Goal: Task Accomplishment & Management: Manage account settings

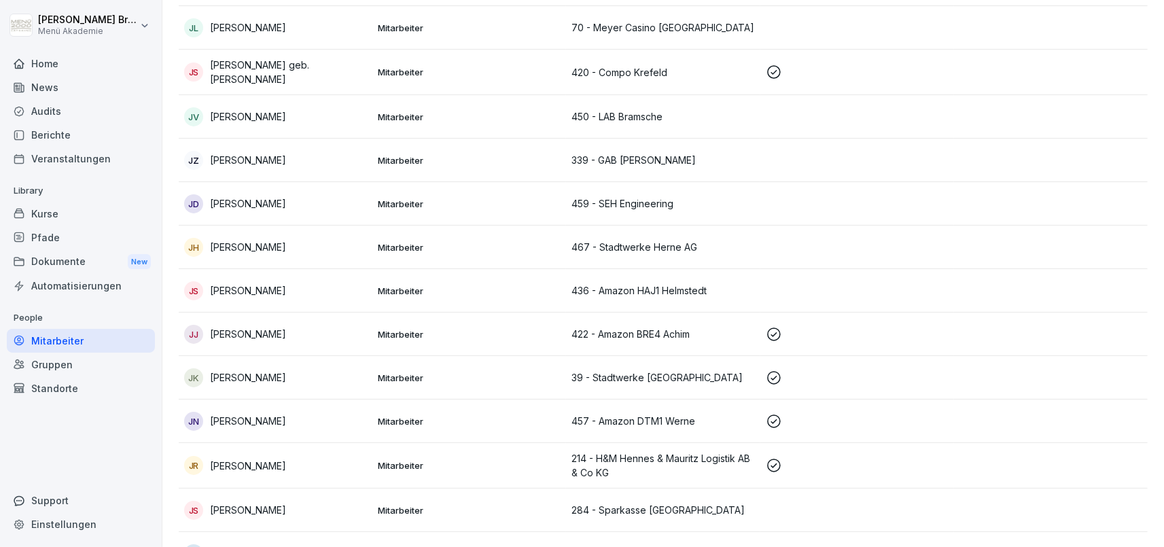
click at [111, 348] on div "Mitarbeiter" at bounding box center [81, 341] width 148 height 24
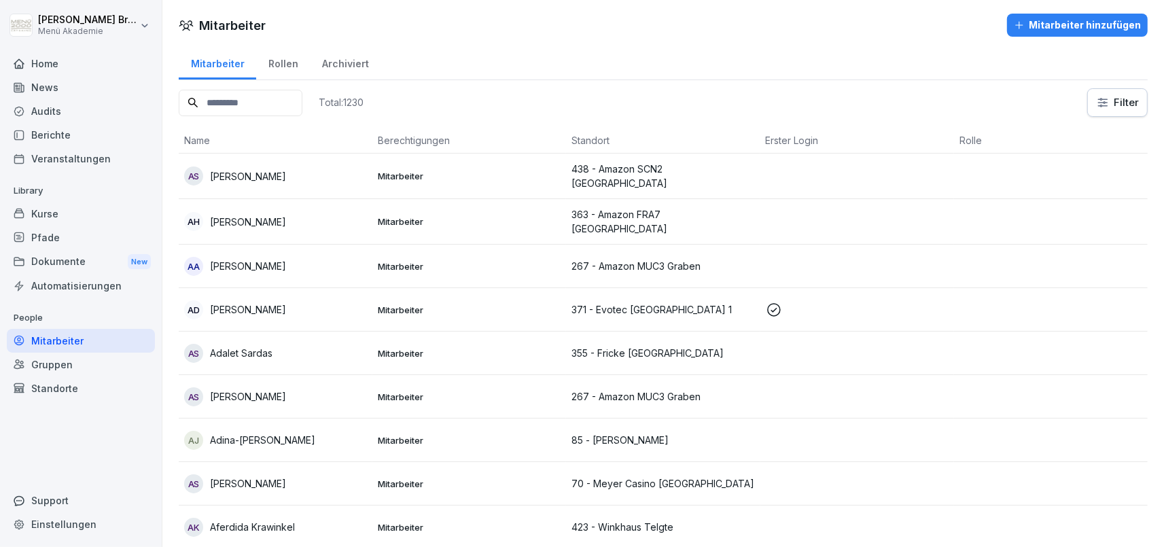
click at [257, 103] on input at bounding box center [241, 103] width 124 height 26
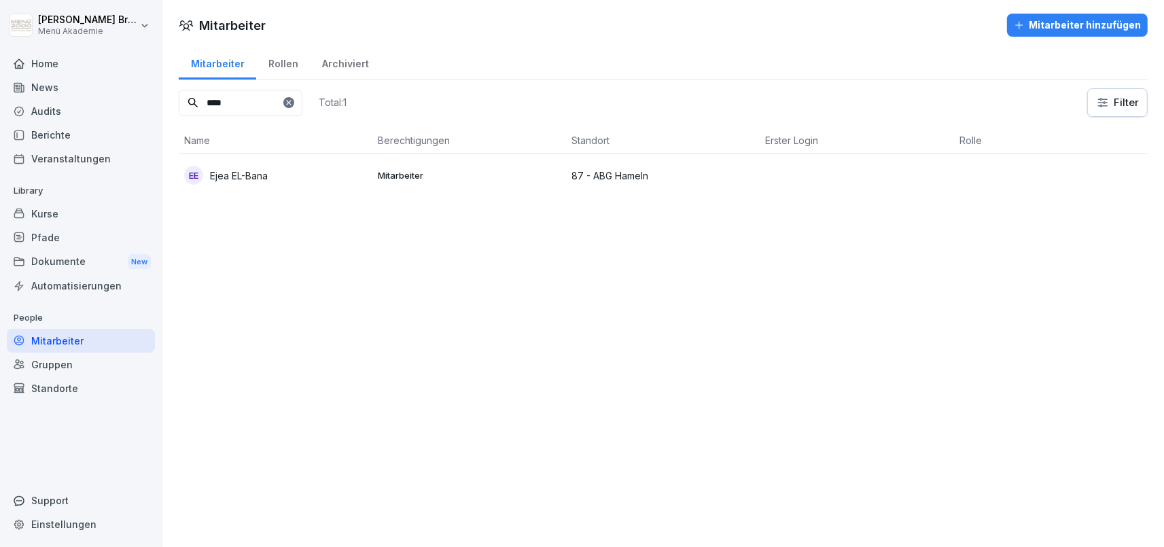
type input "****"
click at [60, 389] on div "Standorte" at bounding box center [81, 388] width 148 height 24
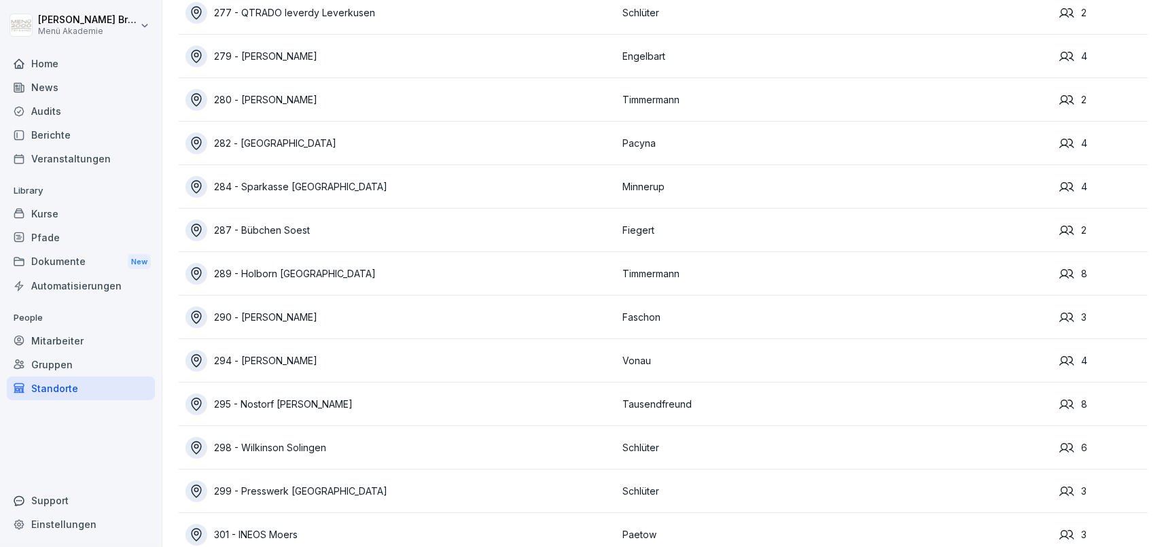
scroll to position [8904, 0]
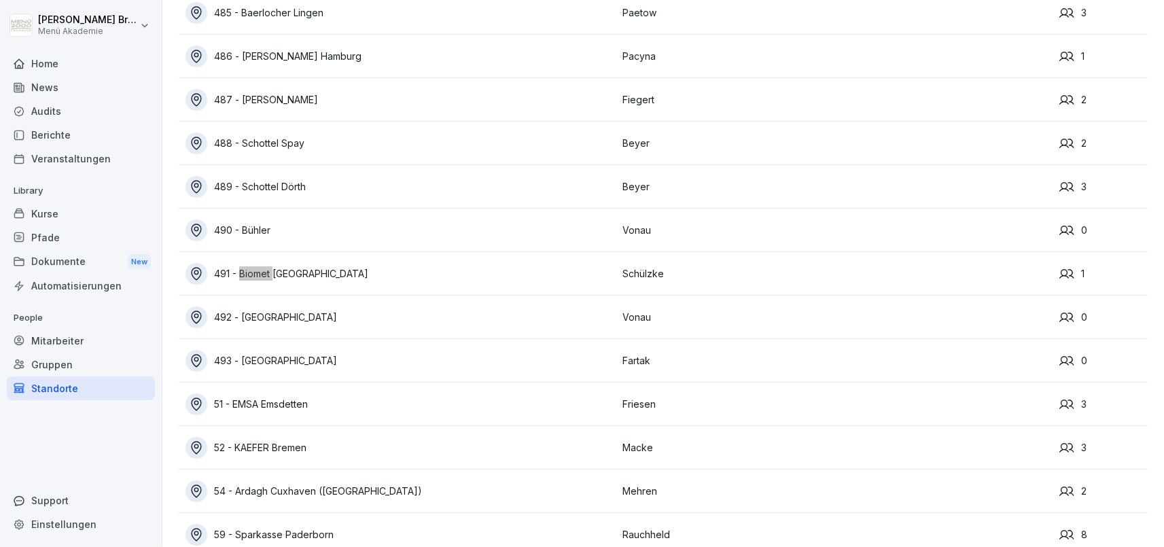
click at [283, 276] on div "491 - Biomet [GEOGRAPHIC_DATA]" at bounding box center [400, 274] width 430 height 22
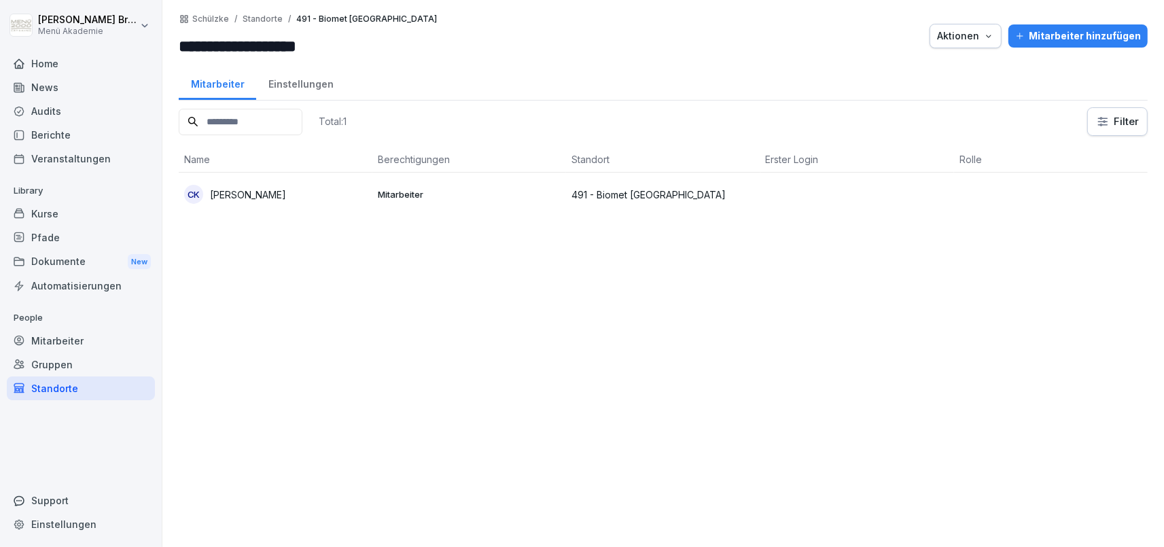
click at [1064, 34] on div "Mitarbeiter hinzufügen" at bounding box center [1078, 36] width 126 height 15
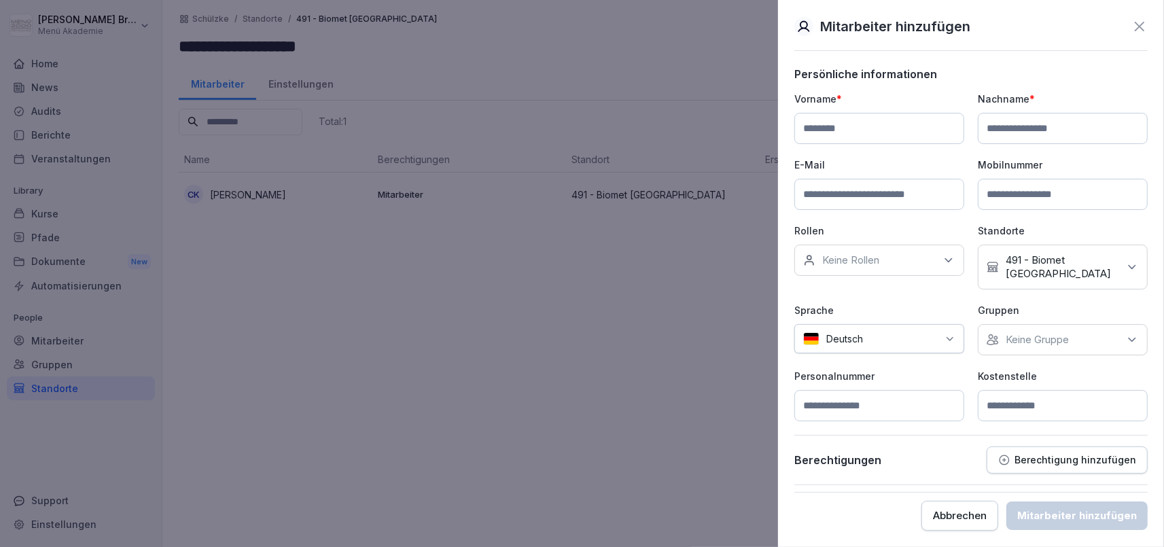
click at [891, 128] on input at bounding box center [879, 128] width 170 height 31
type input "*********"
type input "****"
click at [1075, 324] on div "Keine Gruppe" at bounding box center [1062, 339] width 170 height 31
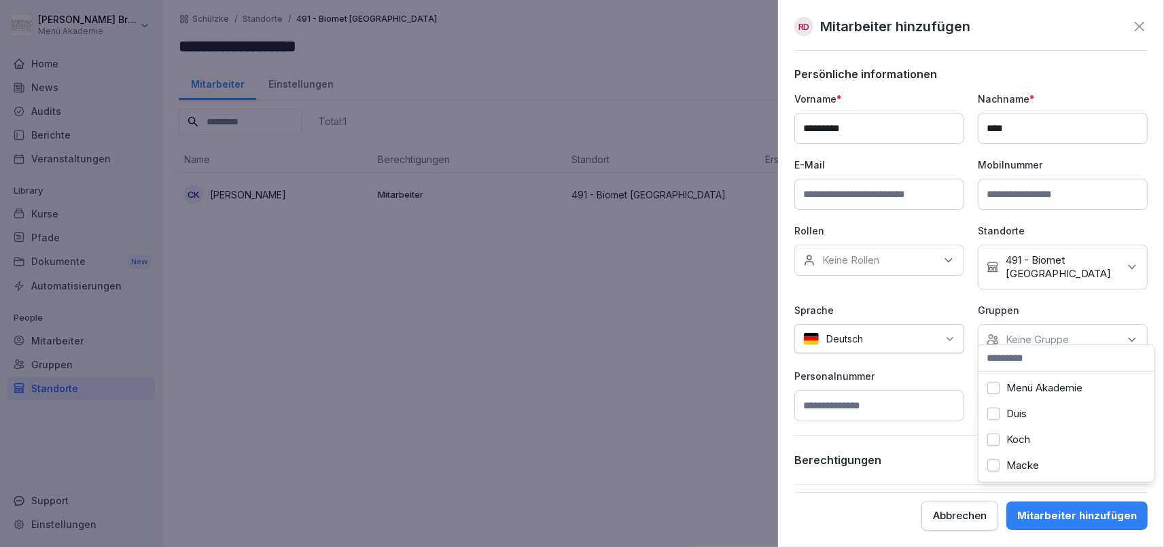
click at [1041, 389] on label "Menü Akademie" at bounding box center [1044, 388] width 76 height 12
click at [955, 369] on p "Personalnummer" at bounding box center [879, 376] width 170 height 14
click at [1021, 390] on input at bounding box center [1062, 405] width 170 height 31
type input "***"
click at [1089, 520] on div "Mitarbeiter hinzufügen" at bounding box center [1077, 515] width 120 height 15
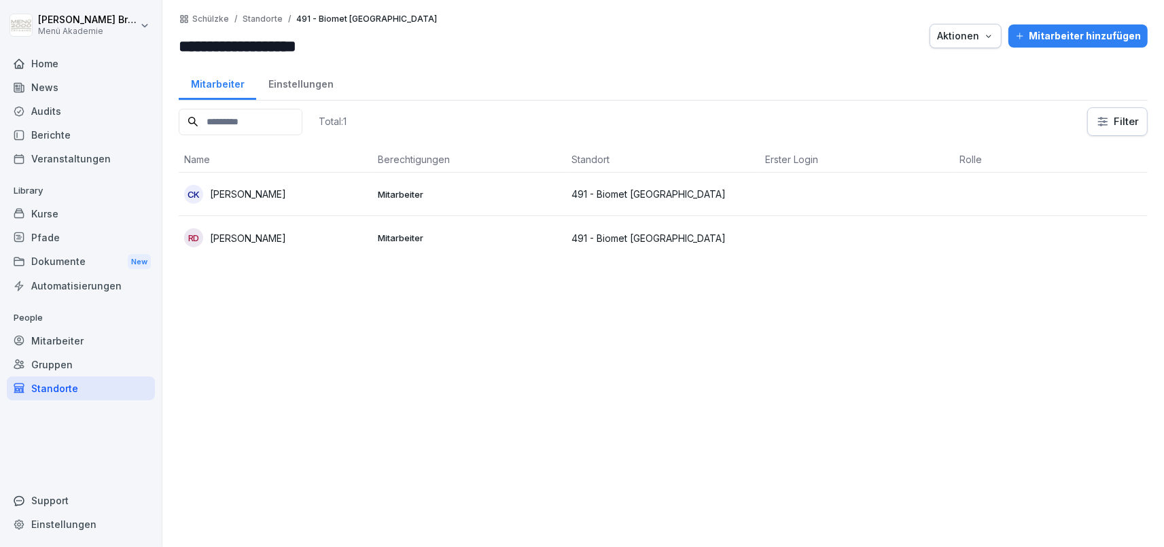
click at [279, 242] on p "[PERSON_NAME]" at bounding box center [248, 238] width 76 height 14
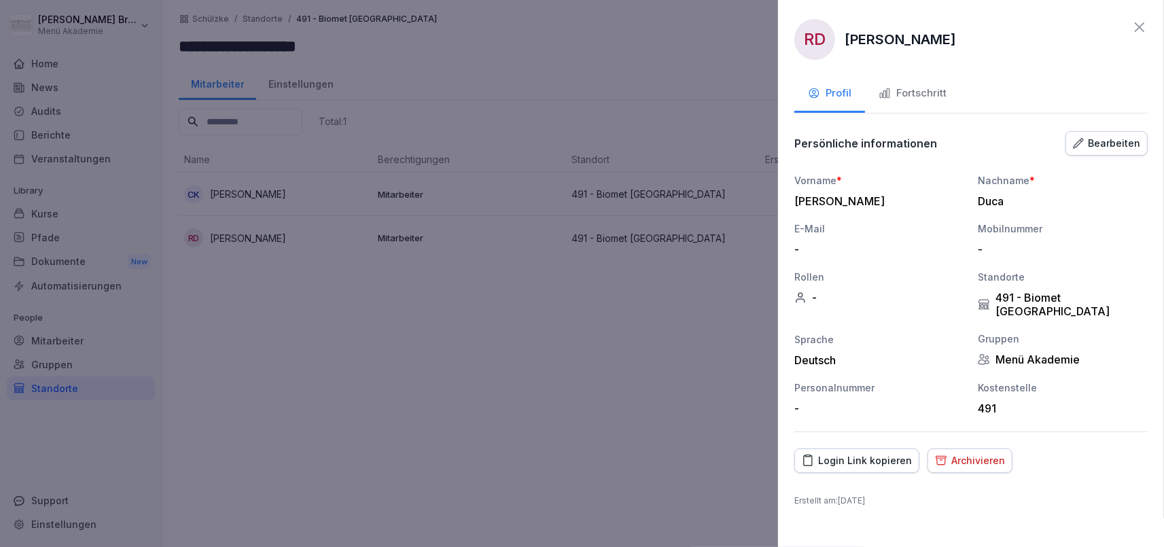
click at [926, 95] on div "Fortschritt" at bounding box center [912, 94] width 68 height 16
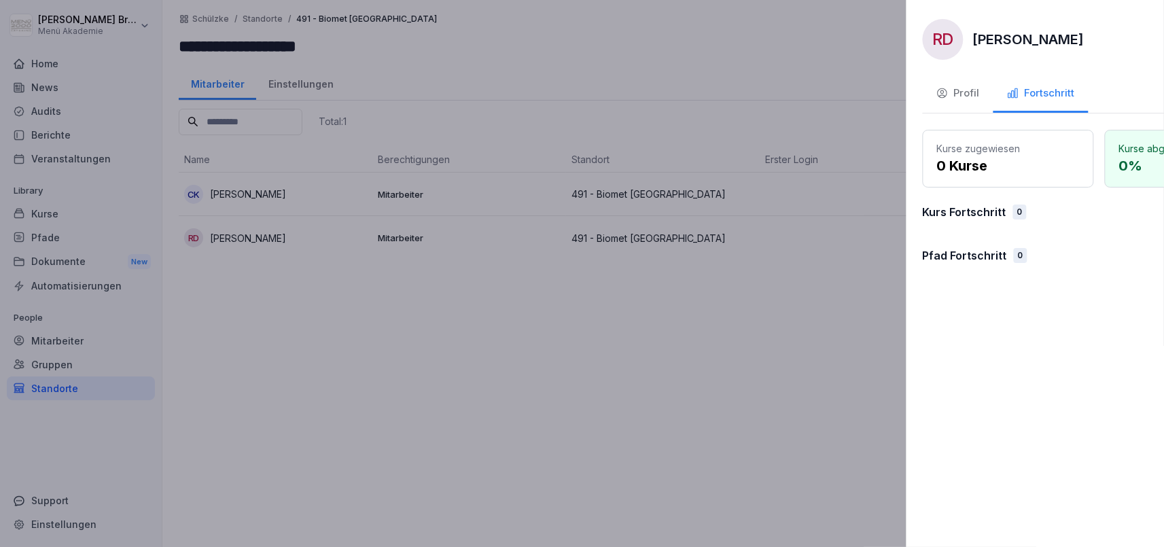
click at [618, 436] on div at bounding box center [582, 273] width 1164 height 547
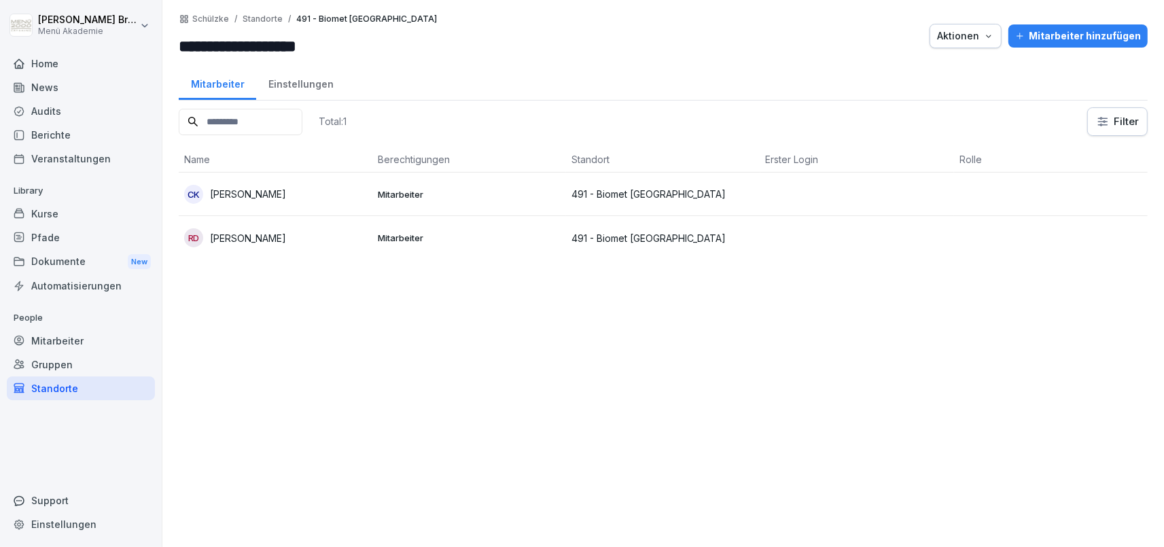
click at [278, 238] on p "[PERSON_NAME]" at bounding box center [248, 238] width 76 height 14
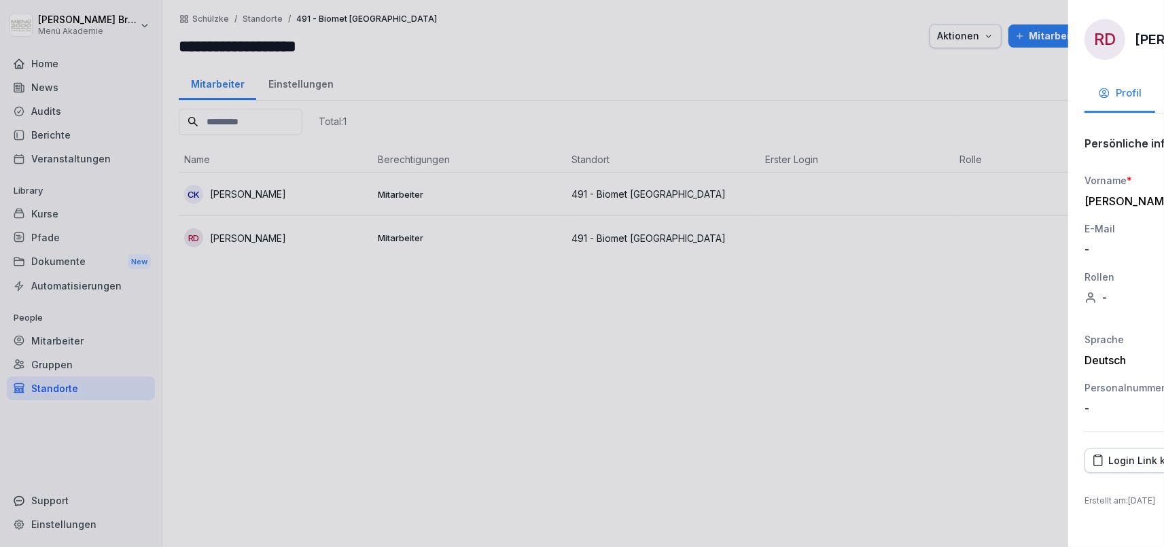
click at [319, 350] on div at bounding box center [582, 273] width 1164 height 547
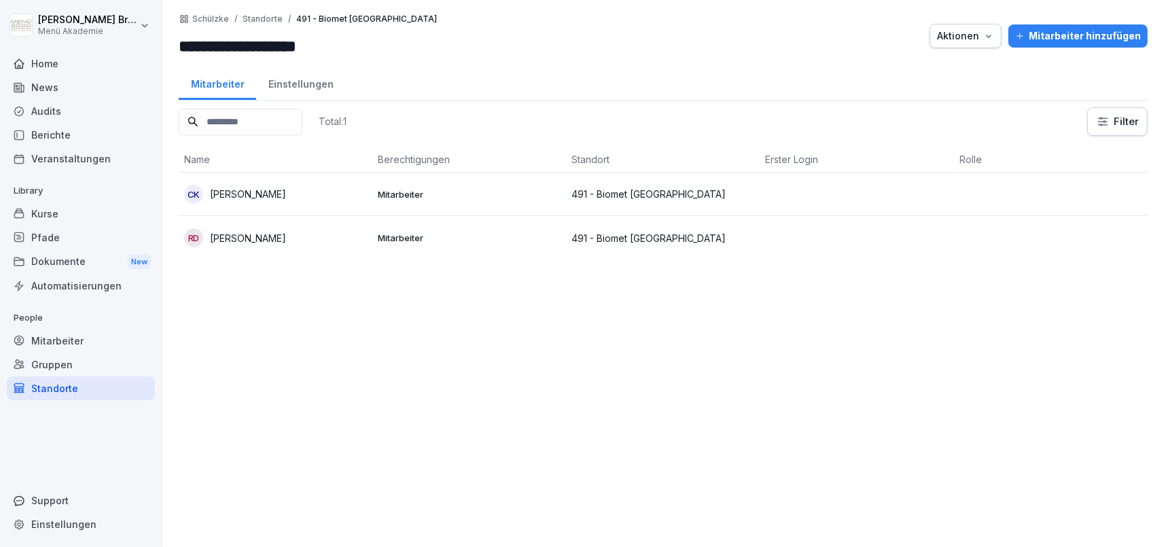
click at [250, 190] on p "[PERSON_NAME]" at bounding box center [248, 194] width 76 height 14
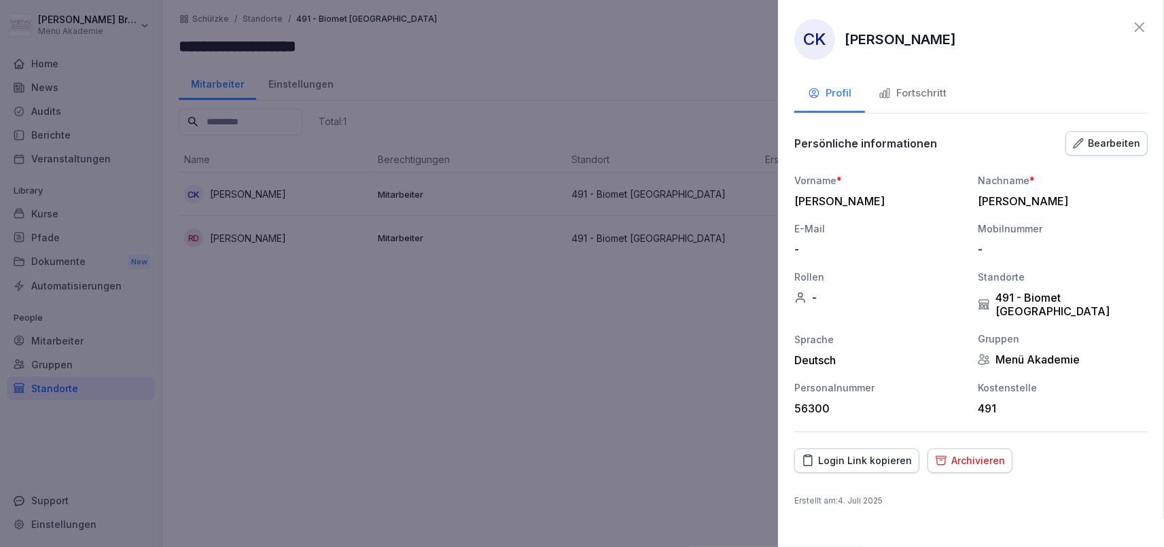
click at [920, 94] on div "Fortschritt" at bounding box center [912, 94] width 68 height 16
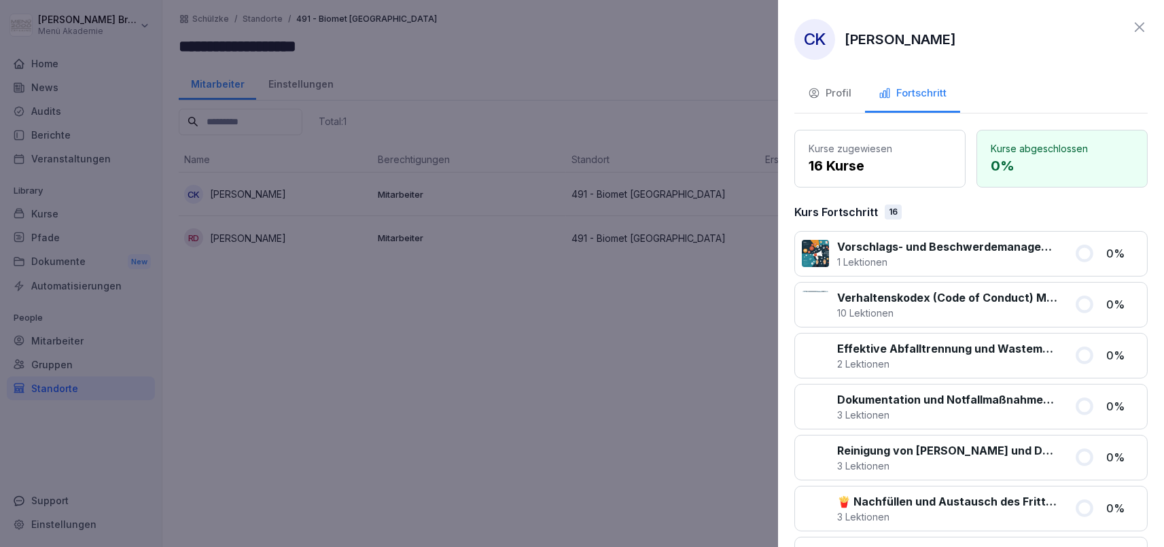
click at [482, 394] on div at bounding box center [582, 273] width 1164 height 547
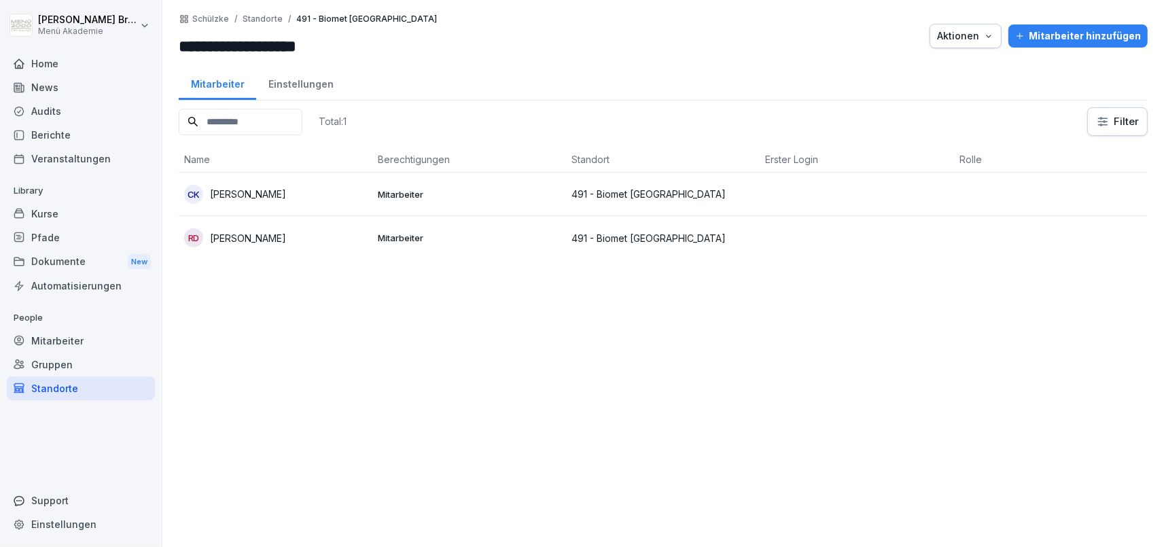
click at [270, 236] on p "[PERSON_NAME]" at bounding box center [248, 238] width 76 height 14
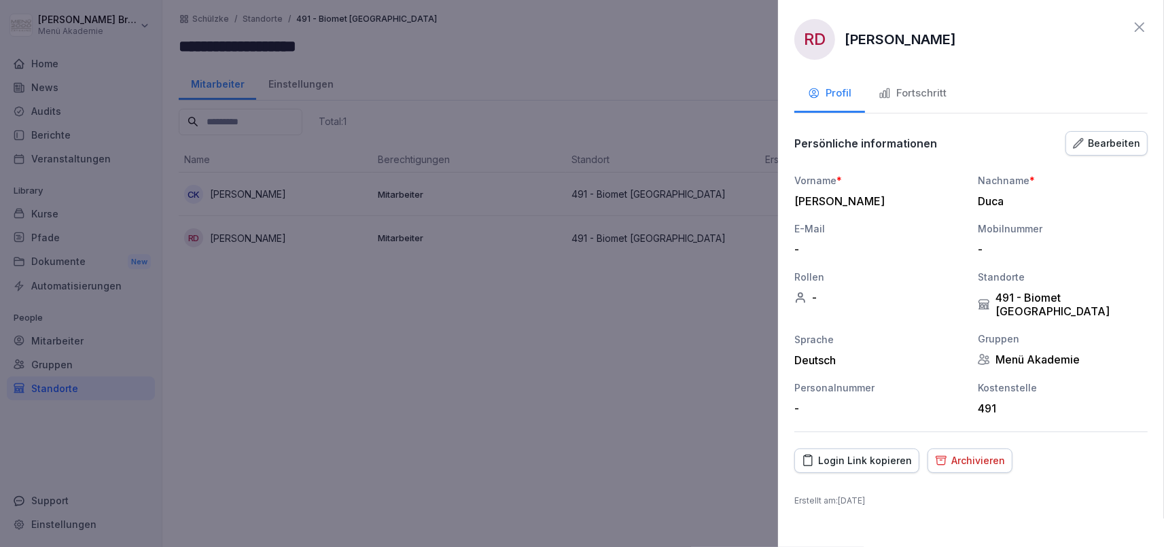
click at [842, 453] on div "Login Link kopieren" at bounding box center [856, 460] width 110 height 15
click at [70, 345] on div at bounding box center [582, 273] width 1164 height 547
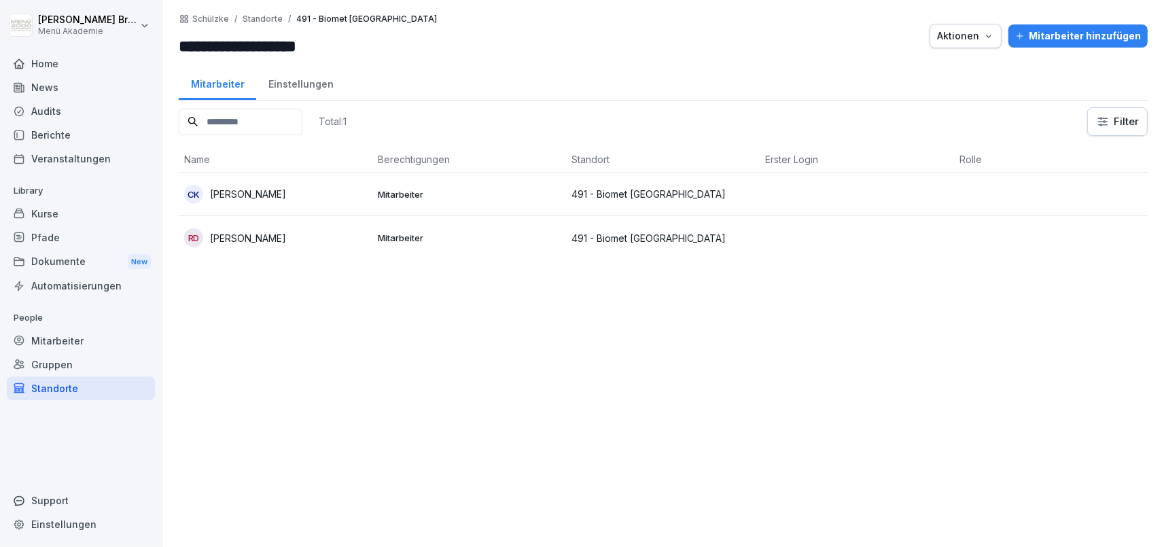
click at [79, 335] on div "Mitarbeiter" at bounding box center [81, 341] width 148 height 24
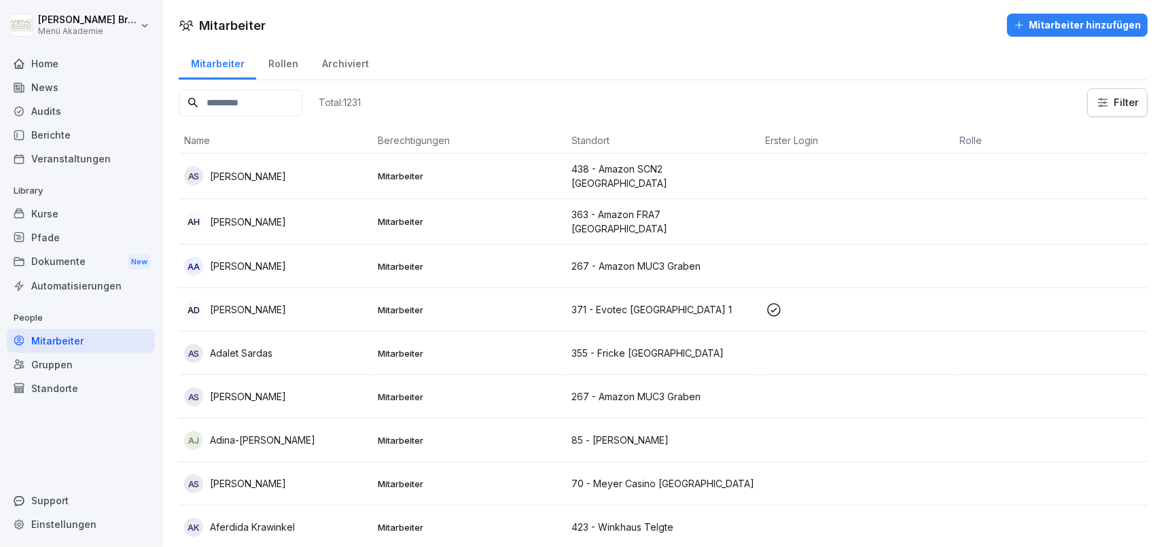
click at [261, 103] on input at bounding box center [241, 103] width 124 height 26
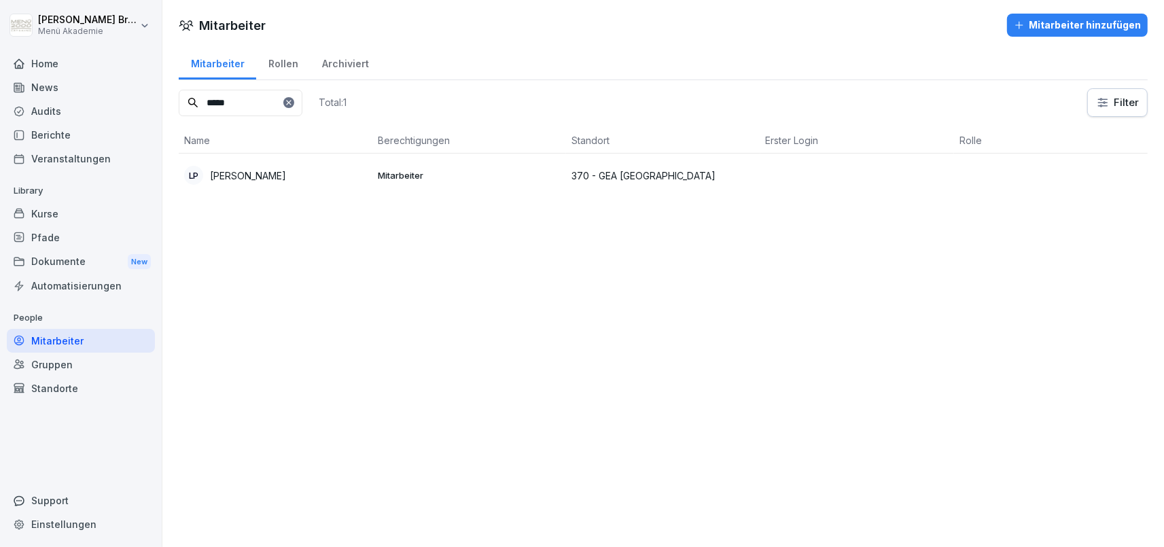
type input "*****"
click at [236, 176] on p "[PERSON_NAME]" at bounding box center [248, 175] width 76 height 14
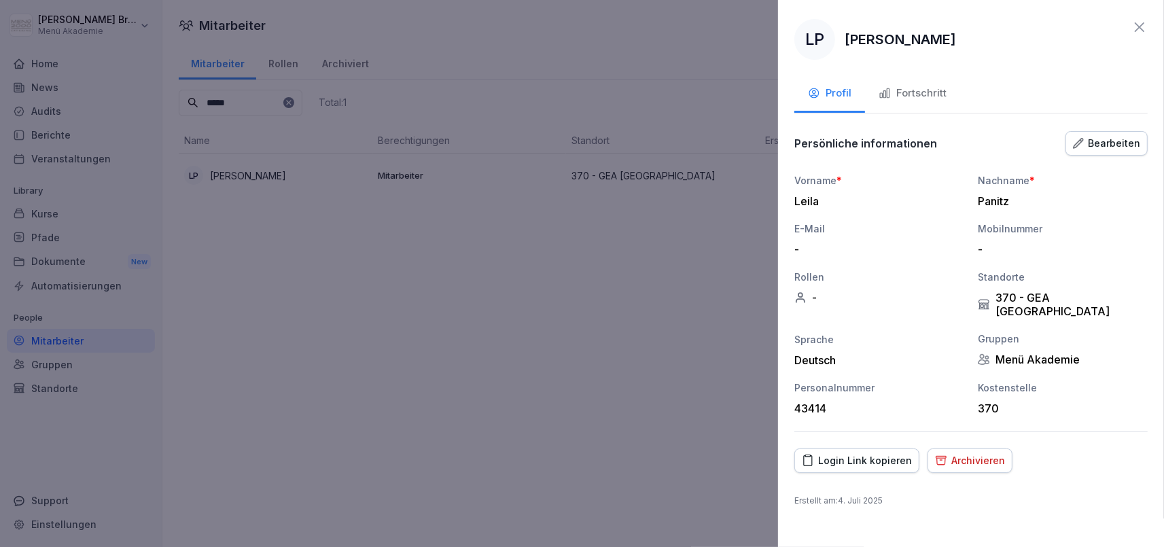
drag, startPoint x: 802, startPoint y: 270, endPoint x: 810, endPoint y: 276, distance: 9.7
click at [804, 271] on div "Rollen" at bounding box center [879, 277] width 170 height 14
drag, startPoint x: 816, startPoint y: 300, endPoint x: 1070, endPoint y: 168, distance: 285.6
click at [817, 300] on div "-" at bounding box center [879, 298] width 170 height 14
click at [1113, 149] on div "Bearbeiten" at bounding box center [1106, 143] width 67 height 15
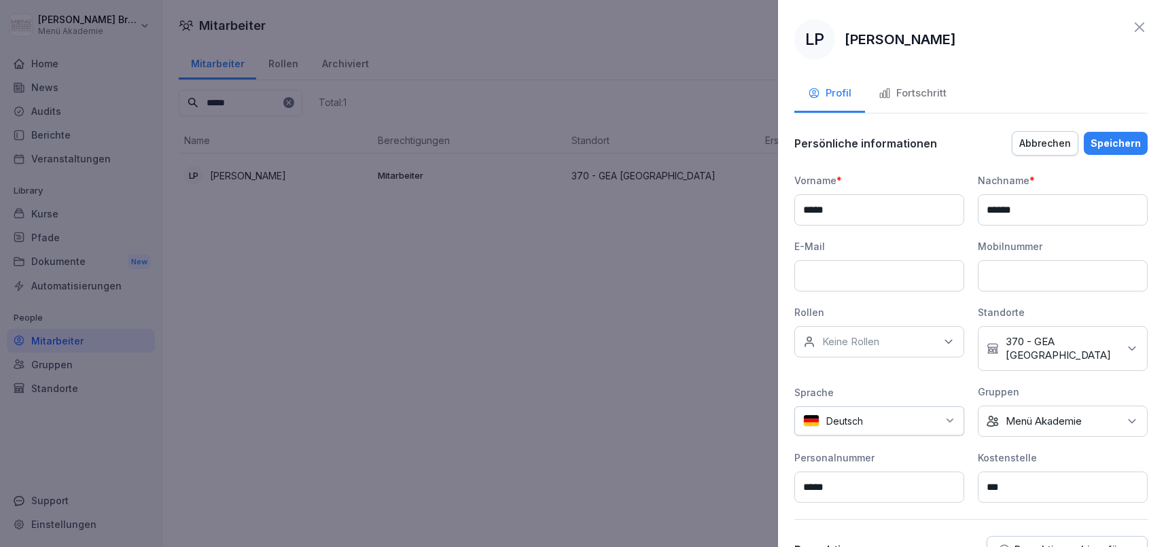
click at [873, 345] on p "Keine Rollen" at bounding box center [850, 342] width 57 height 14
click at [880, 377] on input at bounding box center [882, 374] width 175 height 26
type input "***"
click at [850, 405] on label "Springer" at bounding box center [842, 403] width 39 height 12
click at [1068, 384] on div "Gruppen" at bounding box center [1062, 391] width 170 height 14
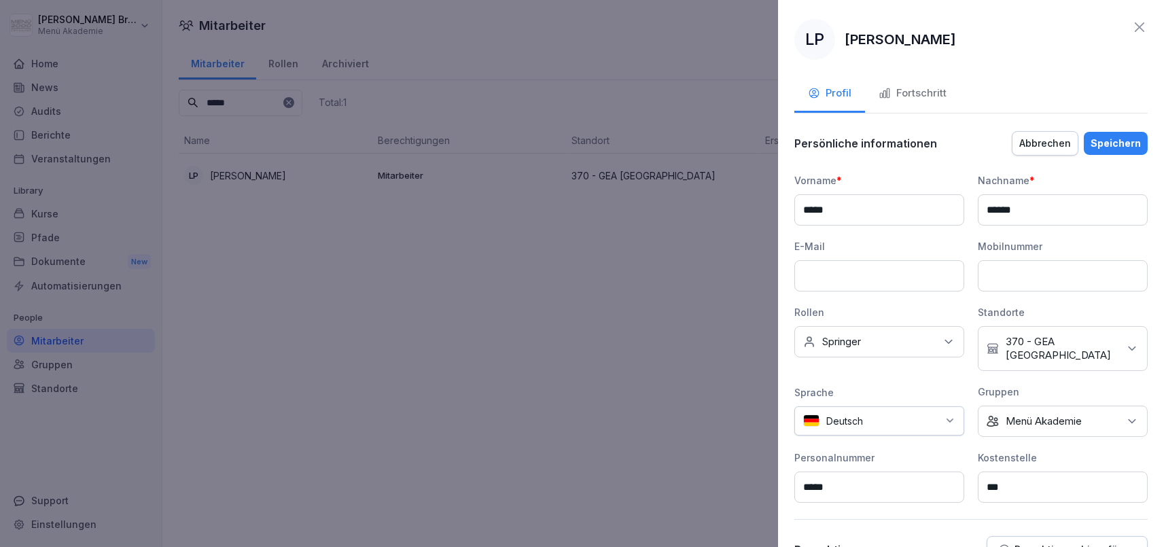
click at [1104, 348] on div "Kein Standort 370 - GEA [GEOGRAPHIC_DATA]" at bounding box center [1062, 348] width 170 height 45
click at [1054, 376] on input at bounding box center [1065, 374] width 175 height 26
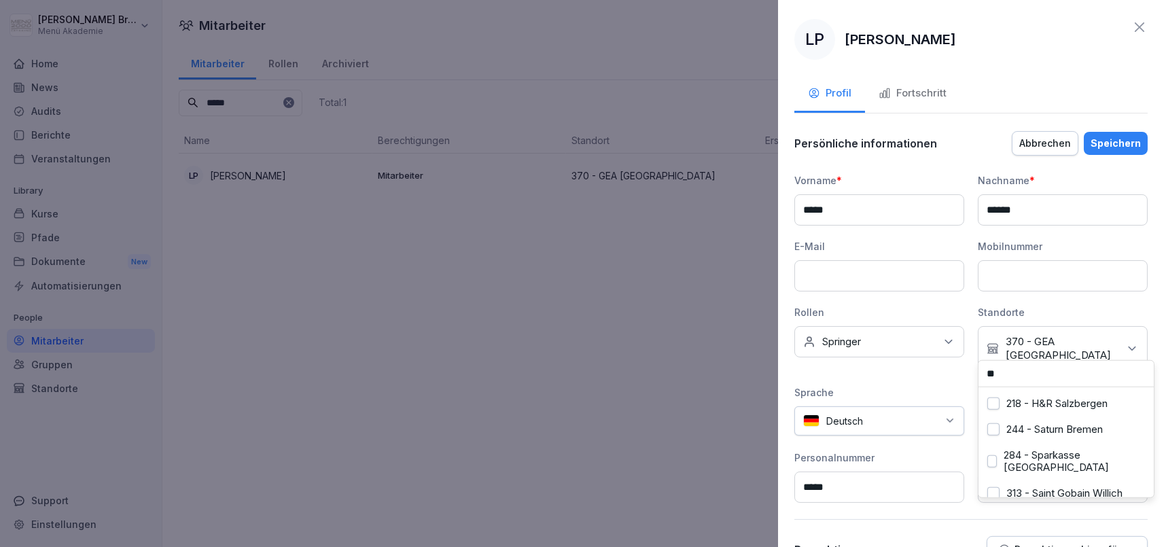
type input "*"
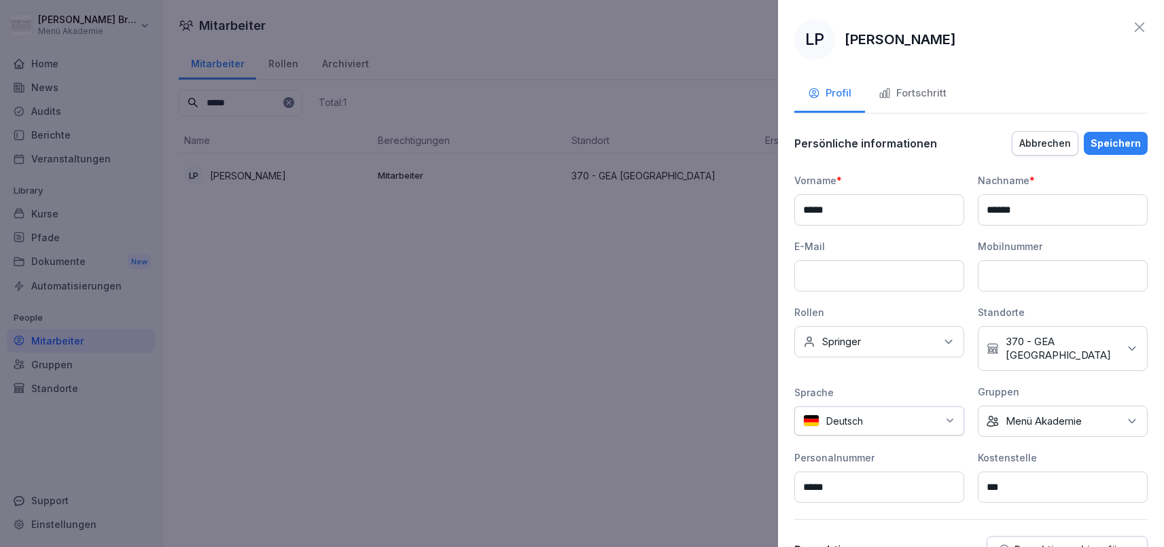
click at [932, 385] on div "Sprache" at bounding box center [879, 392] width 170 height 14
click at [1015, 344] on p "370 - GEA [GEOGRAPHIC_DATA]" at bounding box center [1061, 348] width 113 height 27
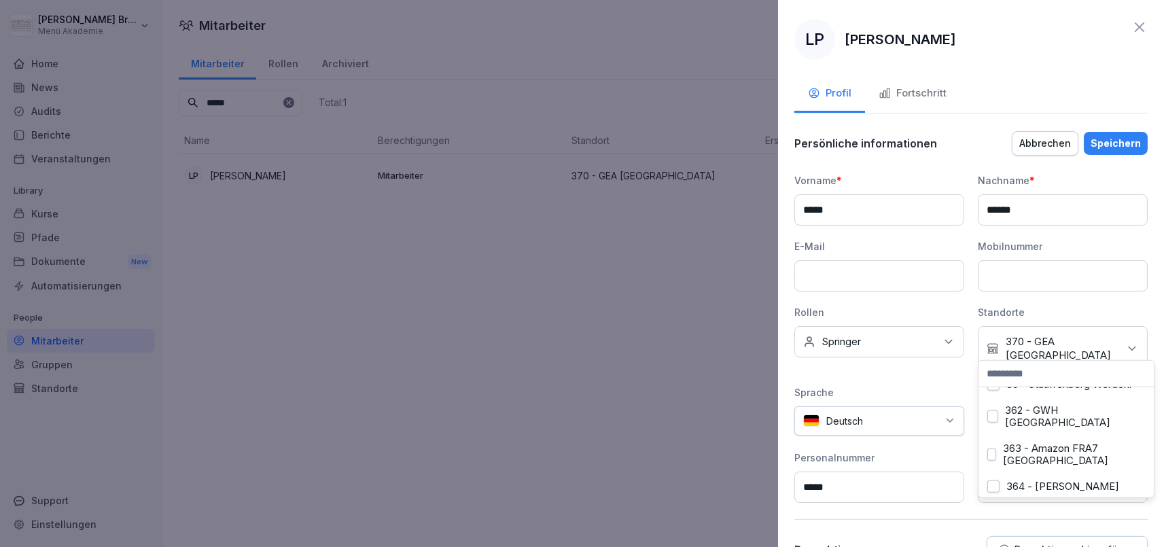
scroll to position [3063, 0]
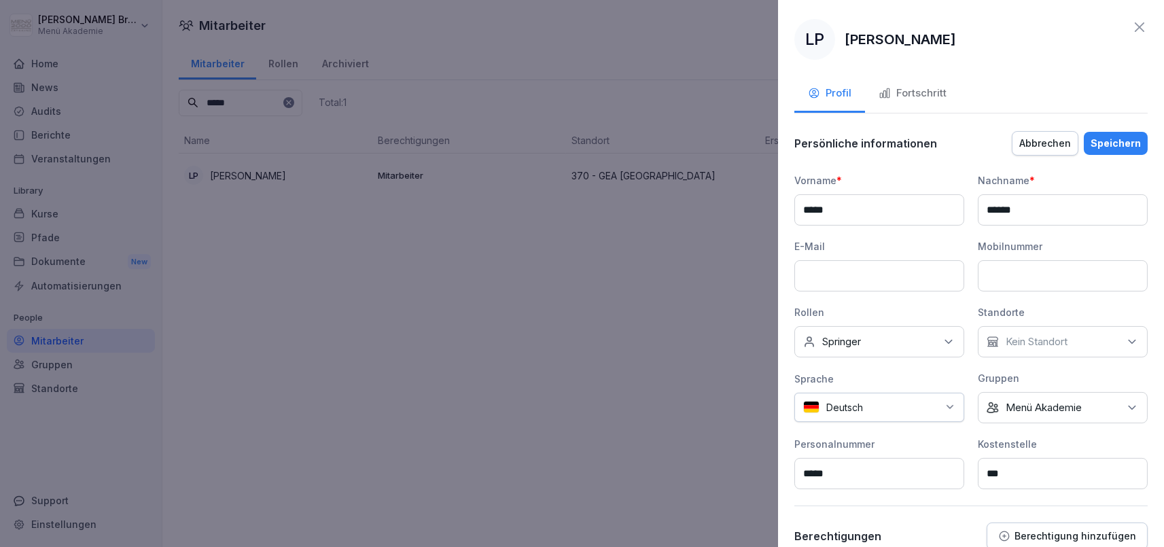
click at [916, 363] on div "Vorname * ***** Nachname * ****** E-Mail Mobilnummer Rollen Keine Rollen Spring…" at bounding box center [970, 331] width 353 height 316
click at [1030, 414] on div "Keine Gruppe Menü Akademie" at bounding box center [1062, 407] width 170 height 31
click at [1040, 263] on input at bounding box center [1065, 264] width 175 height 26
type input "*"
click at [992, 344] on button "Schülzke" at bounding box center [993, 345] width 12 height 12
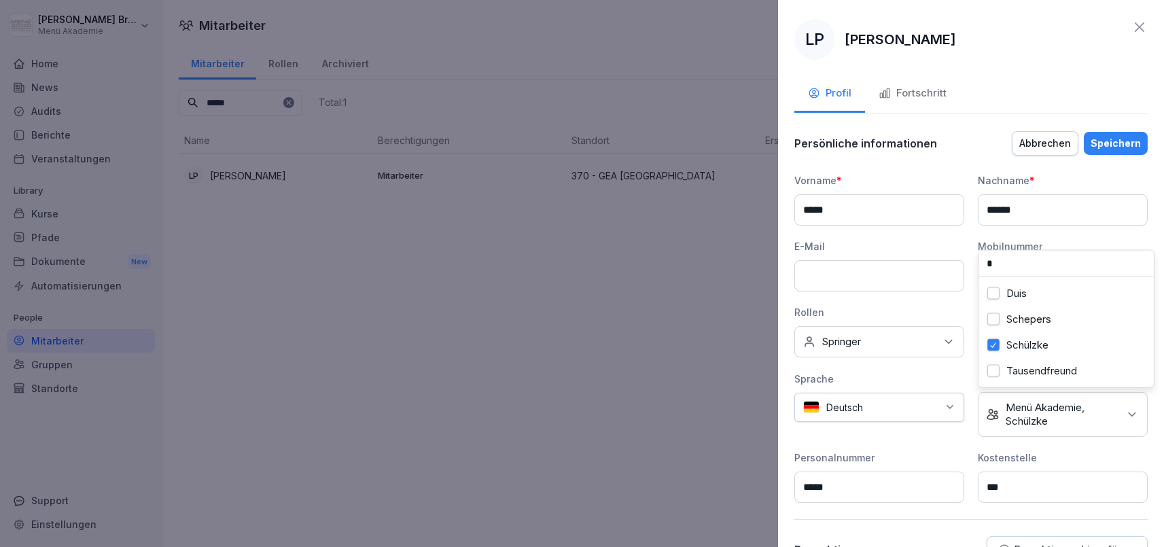
click at [930, 452] on div "Personalnummer" at bounding box center [879, 457] width 170 height 14
click at [1031, 347] on p "Kein Standort" at bounding box center [1036, 342] width 62 height 14
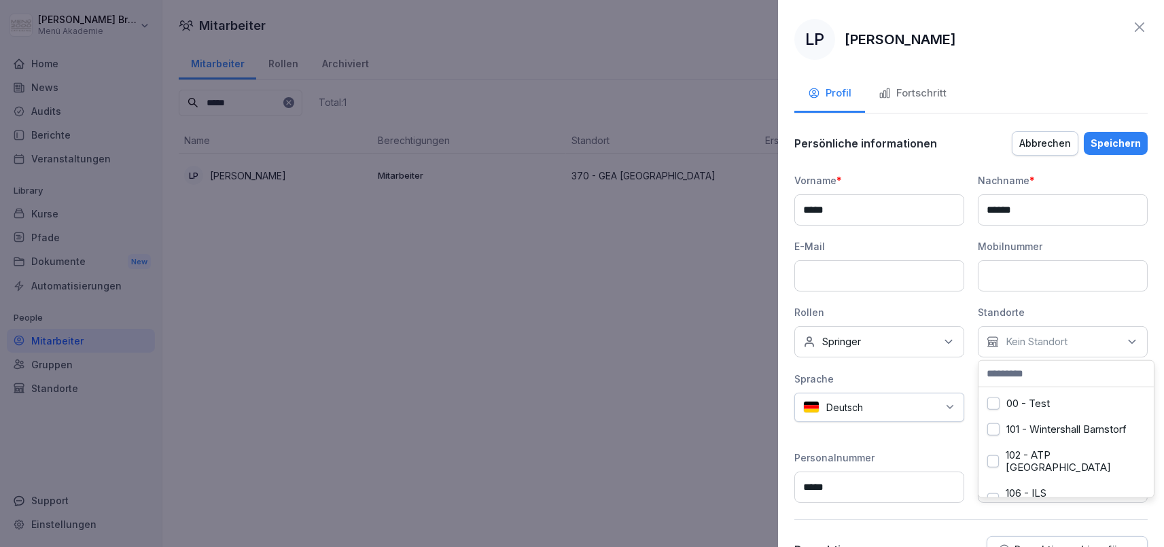
click at [1026, 375] on input at bounding box center [1065, 374] width 175 height 26
type input "****"
drag, startPoint x: 1017, startPoint y: 369, endPoint x: 914, endPoint y: 357, distance: 104.0
click at [978, 361] on input "****" at bounding box center [1065, 374] width 175 height 26
click at [922, 384] on div "Sprache" at bounding box center [879, 379] width 170 height 14
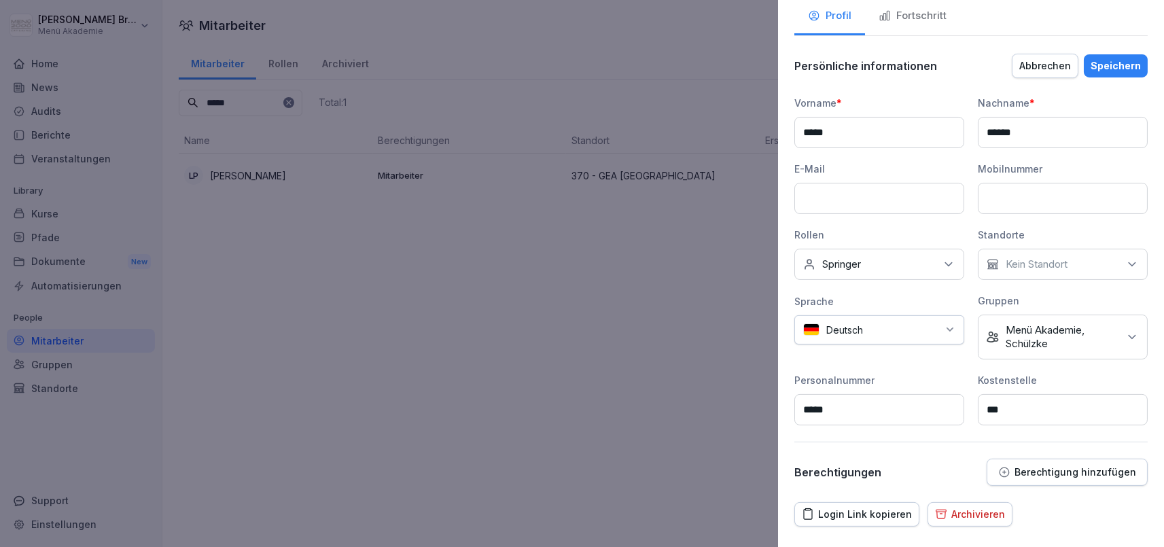
scroll to position [78, 0]
drag, startPoint x: 1035, startPoint y: 405, endPoint x: 931, endPoint y: 403, distance: 103.9
click at [977, 403] on input "***" at bounding box center [1062, 408] width 170 height 31
type input "*"
click at [944, 370] on div "Vorname * ***** Nachname * ****** E-Mail Mobilnummer Rollen Keine Rollen Spring…" at bounding box center [970, 259] width 353 height 329
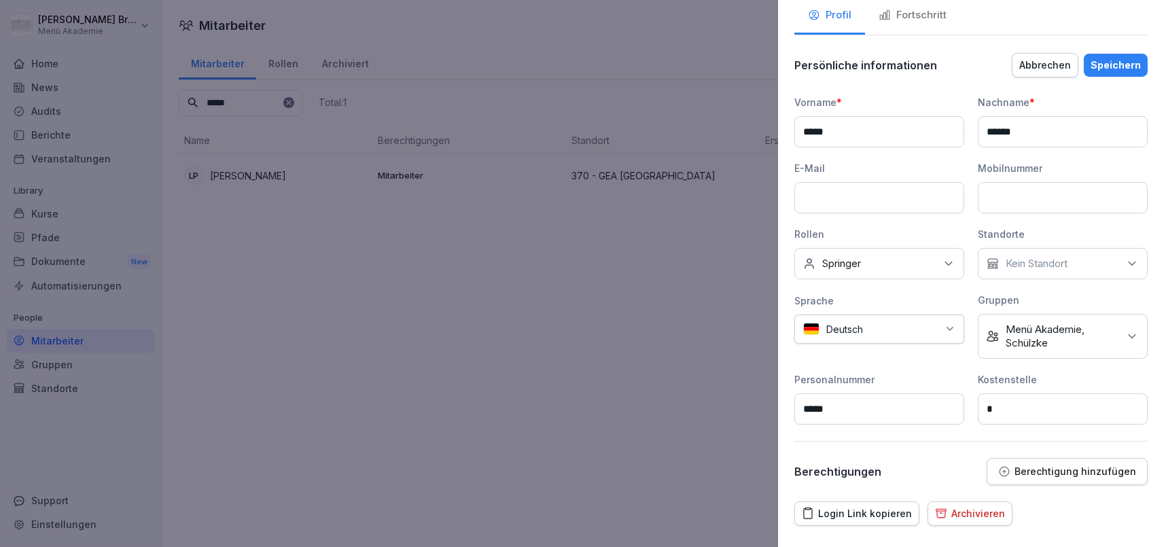
click at [1115, 68] on div "Speichern" at bounding box center [1115, 65] width 50 height 15
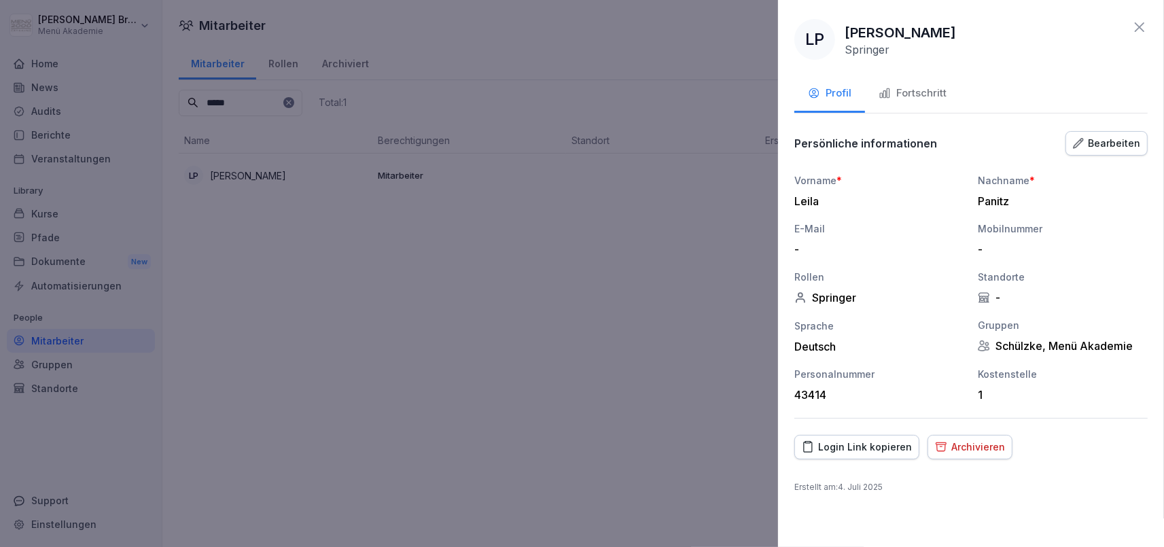
click at [478, 416] on div at bounding box center [582, 273] width 1164 height 547
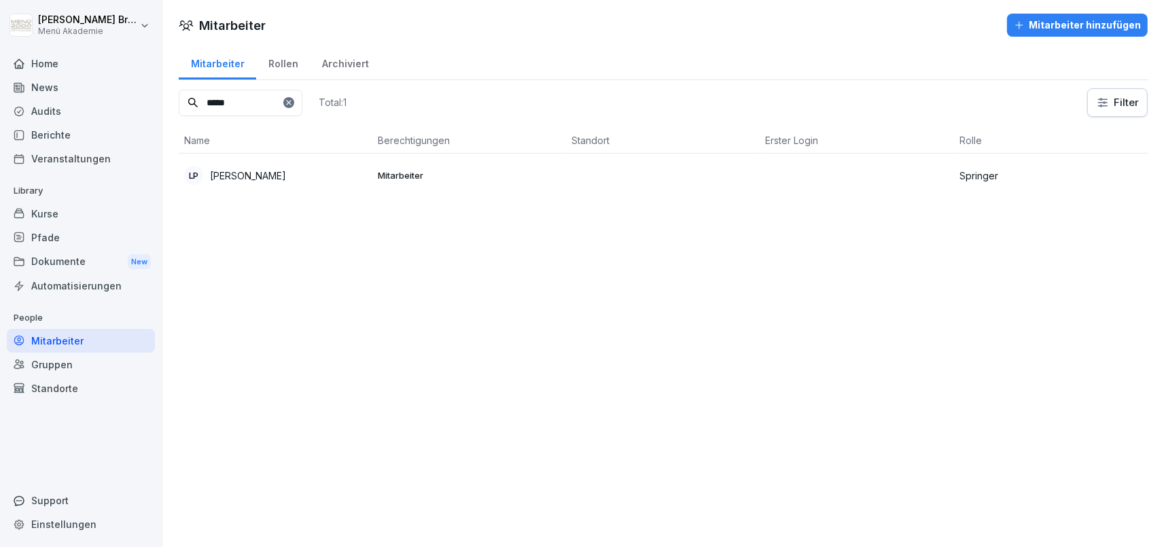
click at [293, 100] on icon at bounding box center [289, 102] width 8 height 8
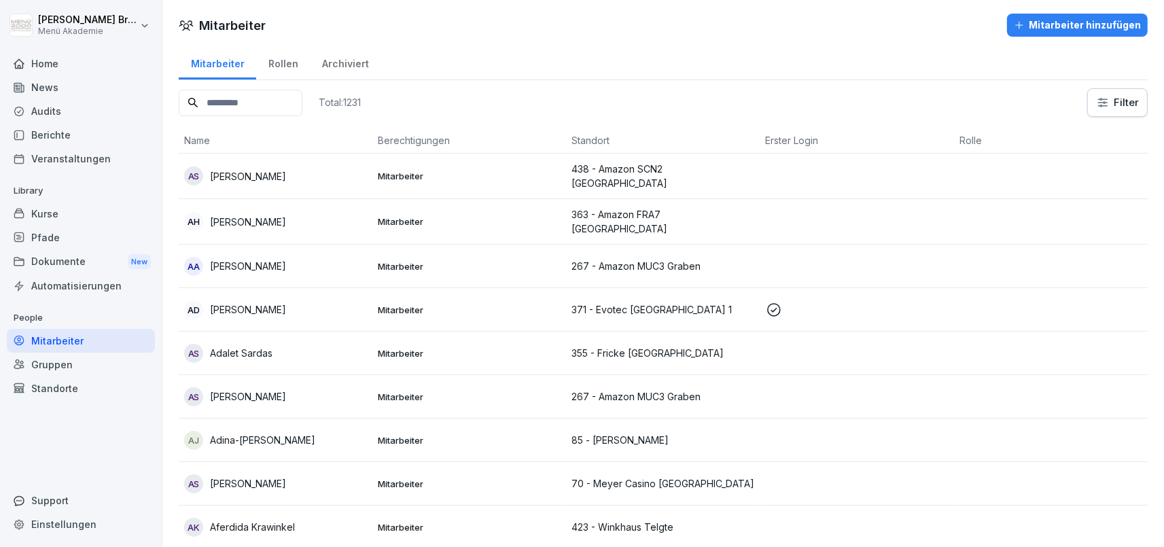
click at [270, 110] on input at bounding box center [241, 103] width 124 height 26
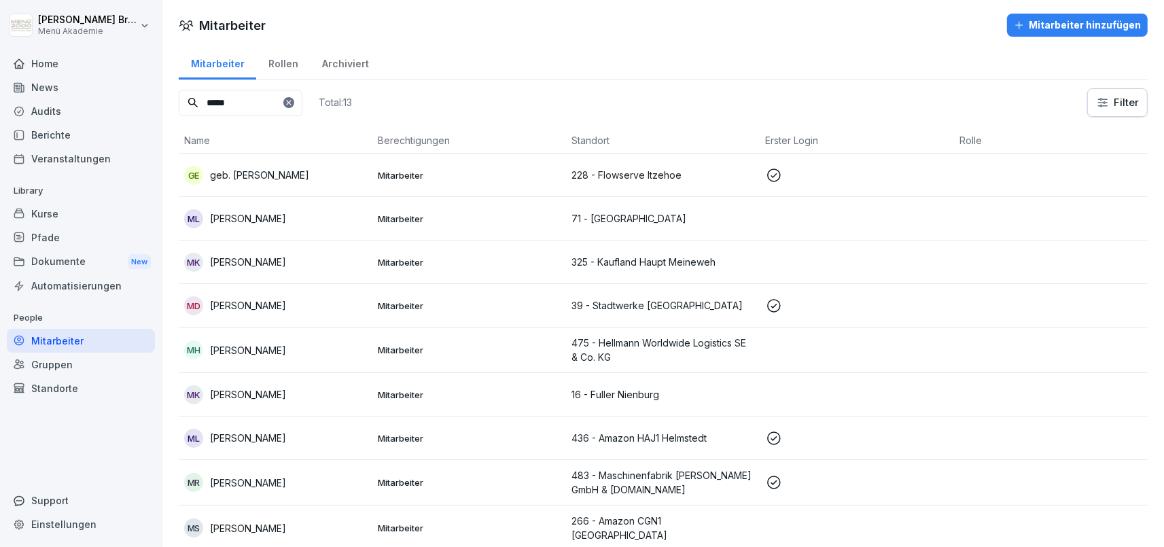
type input "*****"
click at [244, 257] on p "[PERSON_NAME]" at bounding box center [248, 262] width 76 height 14
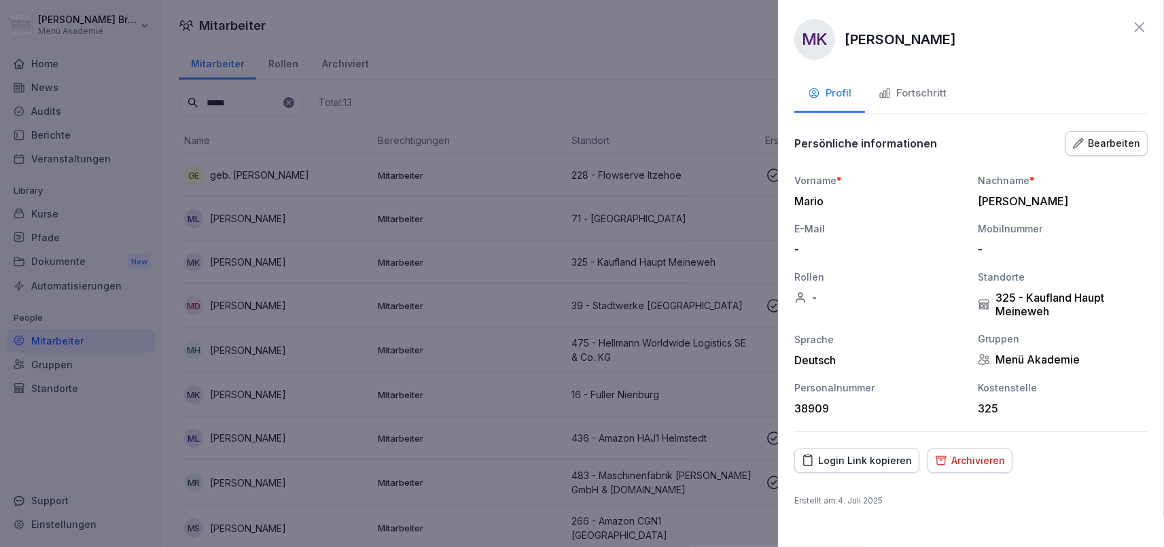
click at [1124, 134] on button "Bearbeiten" at bounding box center [1106, 143] width 82 height 24
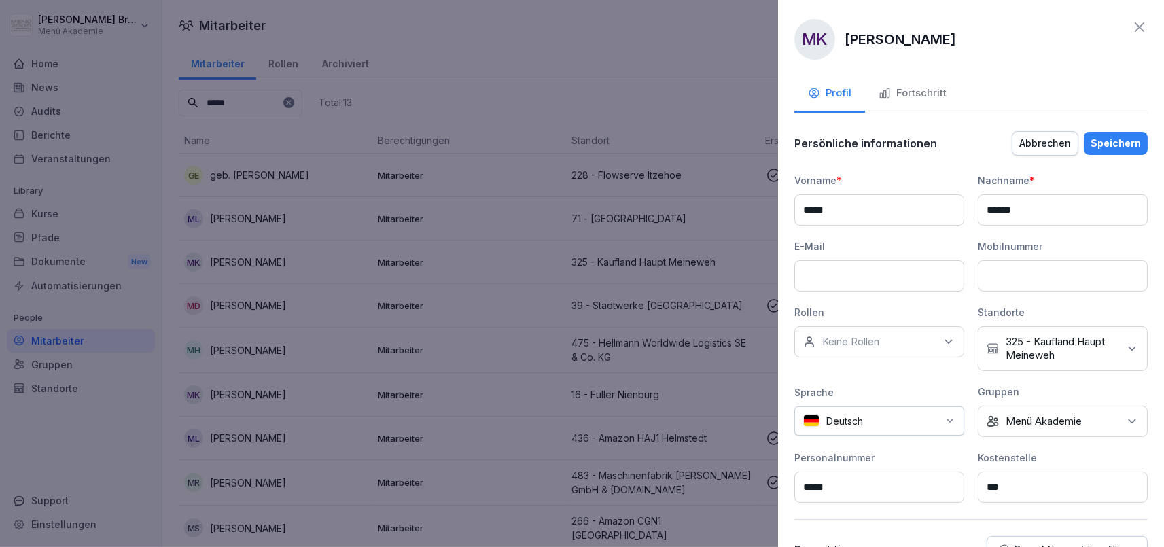
click at [849, 342] on p "Keine Rollen" at bounding box center [850, 342] width 57 height 14
click at [854, 366] on input at bounding box center [882, 374] width 175 height 26
type input "**"
click at [836, 399] on label "Springer" at bounding box center [842, 403] width 39 height 12
click at [1054, 353] on p "325 - Kaufland Haupt Meineweh" at bounding box center [1061, 348] width 113 height 27
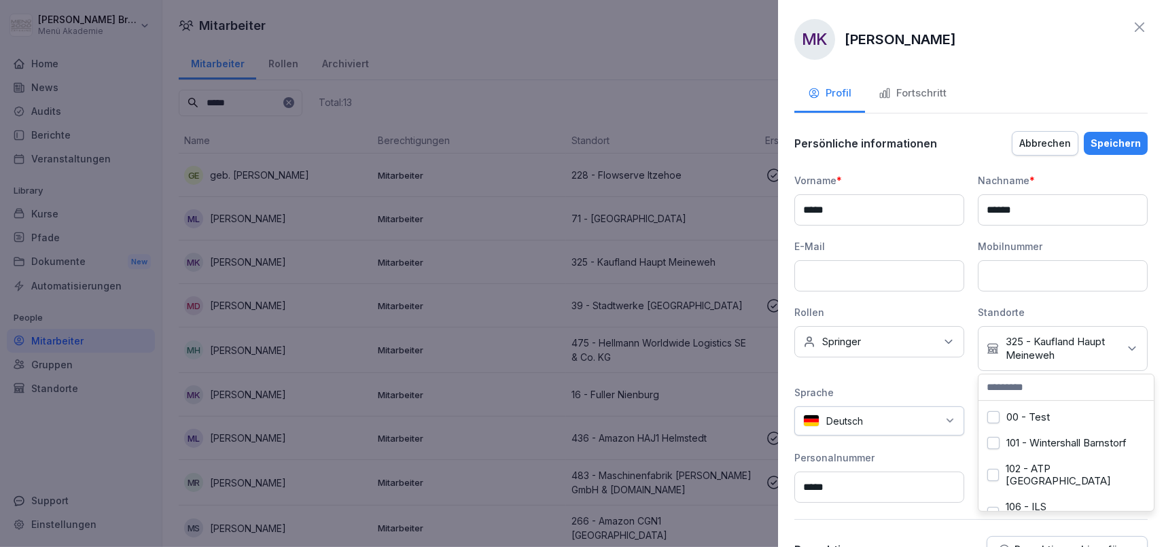
click at [1035, 392] on input at bounding box center [1065, 387] width 175 height 26
type input "***"
click at [990, 422] on button "325 - Kaufland Haupt Meineweh" at bounding box center [993, 423] width 12 height 12
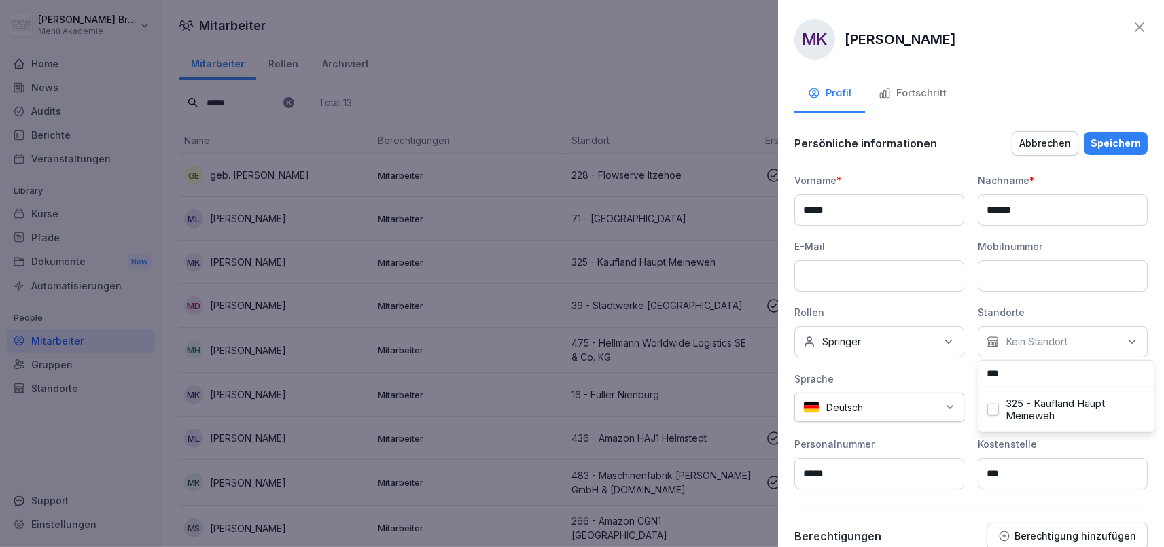
click at [941, 375] on div "Sprache" at bounding box center [879, 379] width 170 height 14
click at [1034, 406] on p "Menü Akademie" at bounding box center [1043, 408] width 76 height 14
click at [1038, 272] on input at bounding box center [1065, 264] width 175 height 26
type input "***"
click at [1007, 318] on label "Schülzke" at bounding box center [1027, 319] width 42 height 12
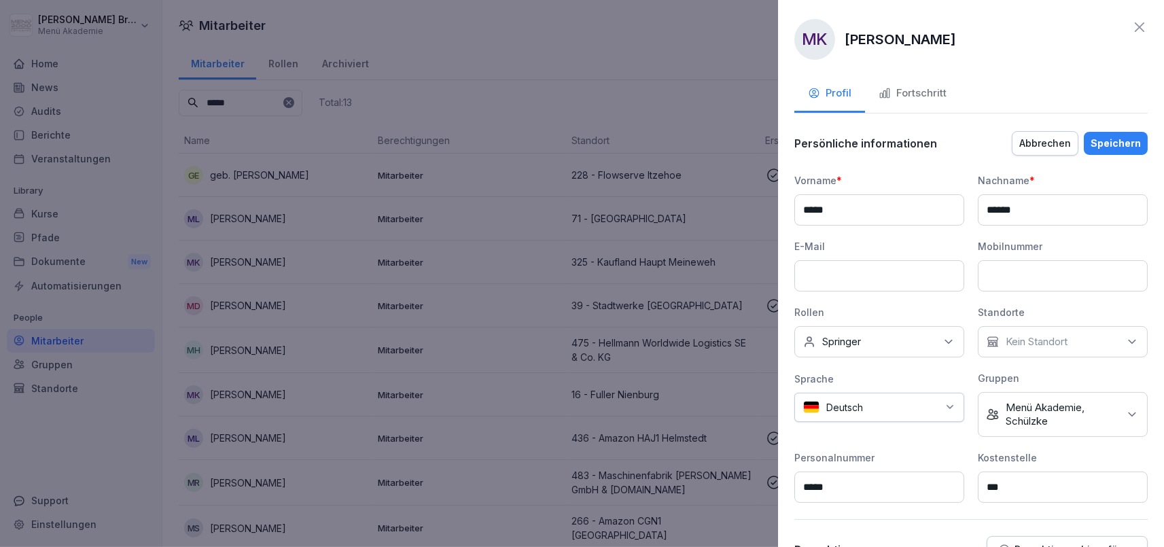
drag, startPoint x: 1028, startPoint y: 486, endPoint x: 901, endPoint y: 473, distance: 127.7
click at [977, 477] on input "***" at bounding box center [1062, 486] width 170 height 31
type input "*"
click at [914, 451] on div "Personalnummer" at bounding box center [879, 457] width 170 height 14
click at [1125, 137] on div "Speichern" at bounding box center [1115, 143] width 50 height 15
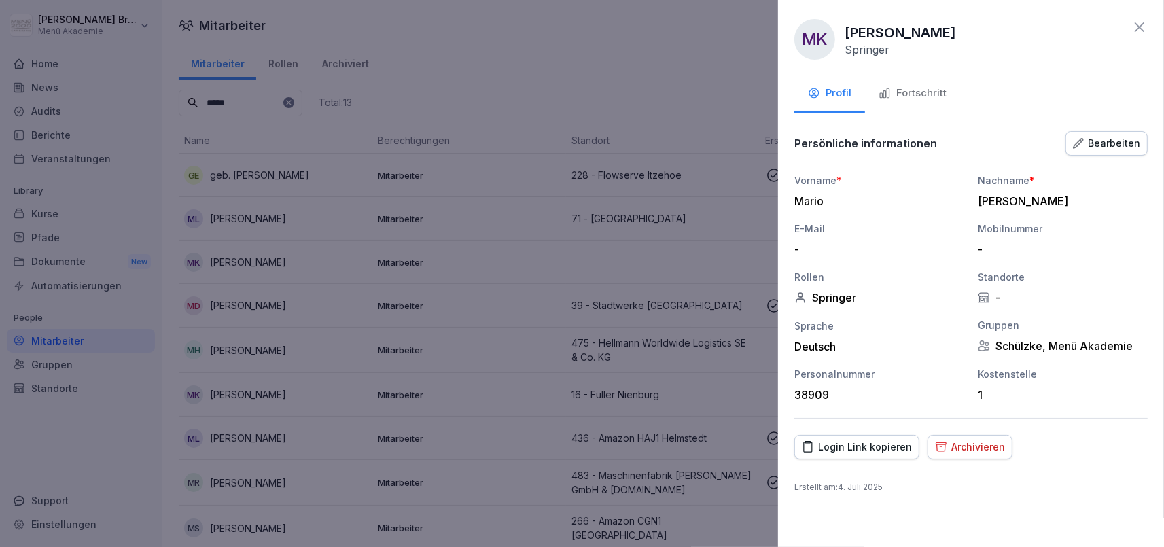
click at [926, 96] on div "Fortschritt" at bounding box center [912, 94] width 68 height 16
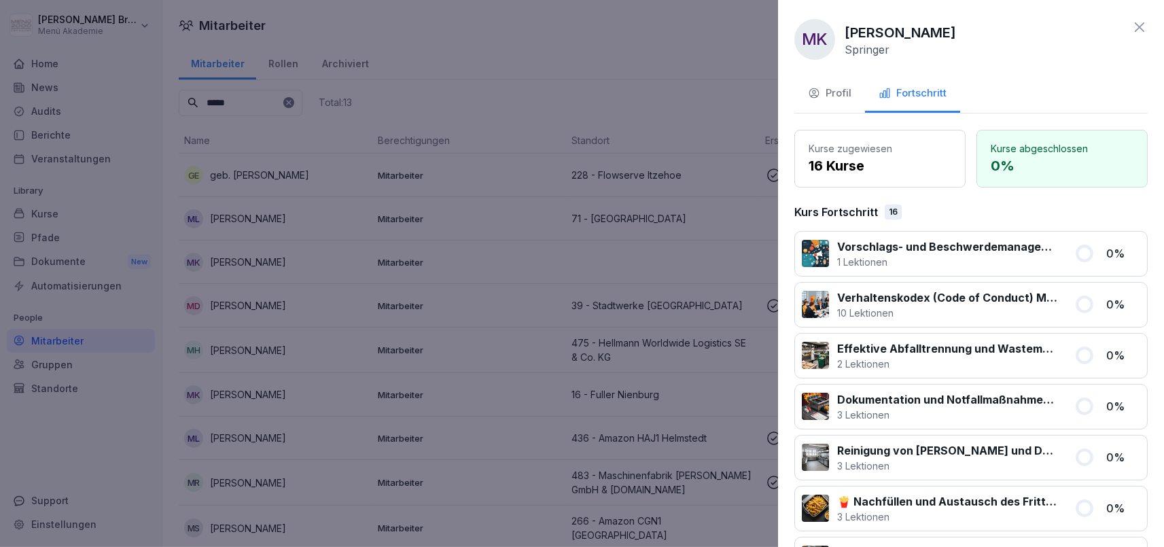
click at [564, 37] on div at bounding box center [582, 273] width 1164 height 547
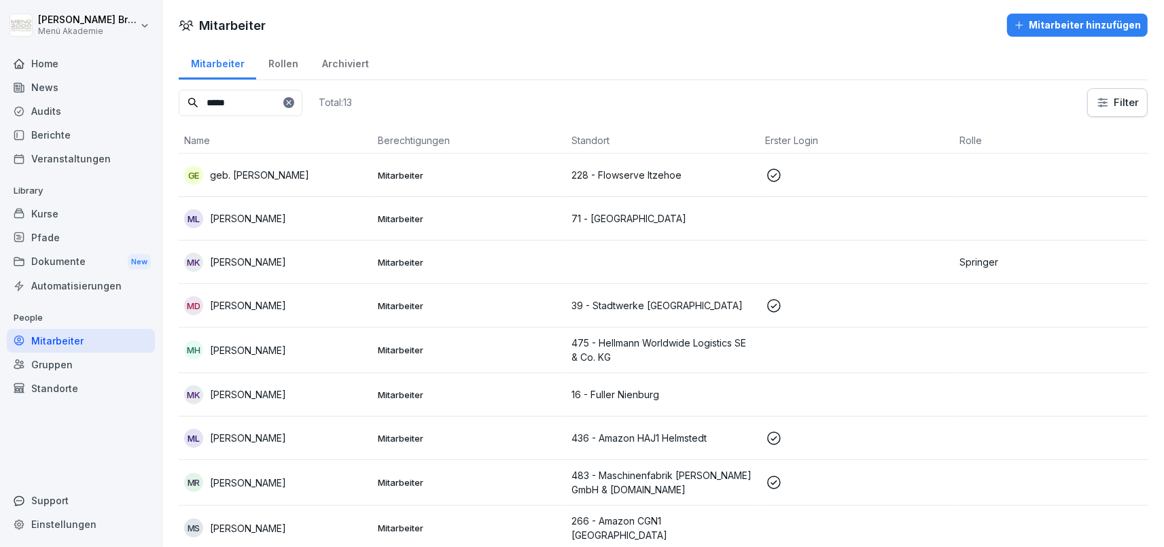
click at [62, 389] on div "Standorte" at bounding box center [81, 388] width 148 height 24
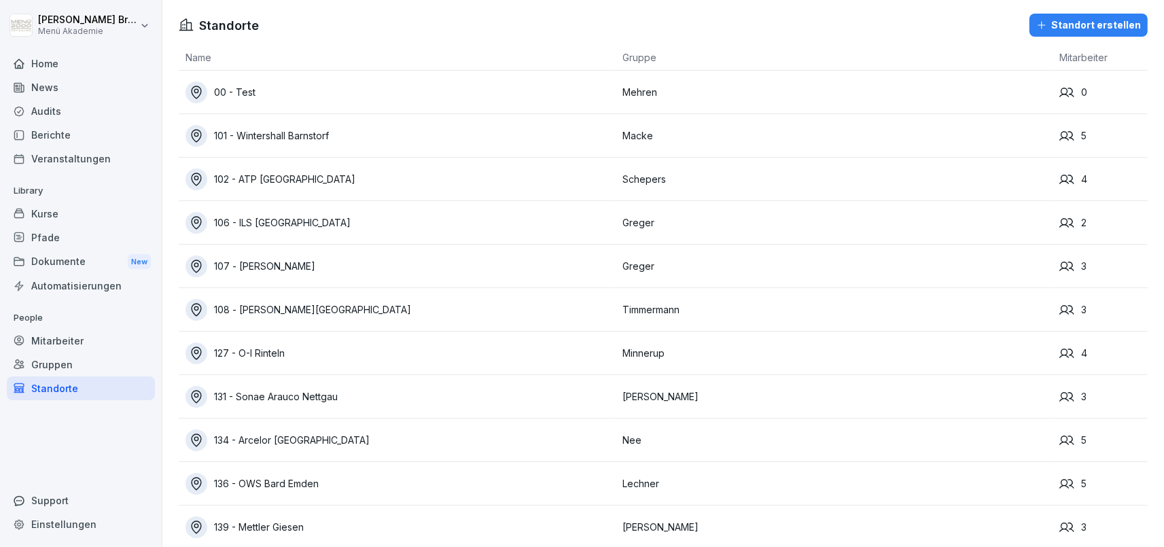
click at [1115, 20] on div "Standort erstellen" at bounding box center [1088, 25] width 105 height 15
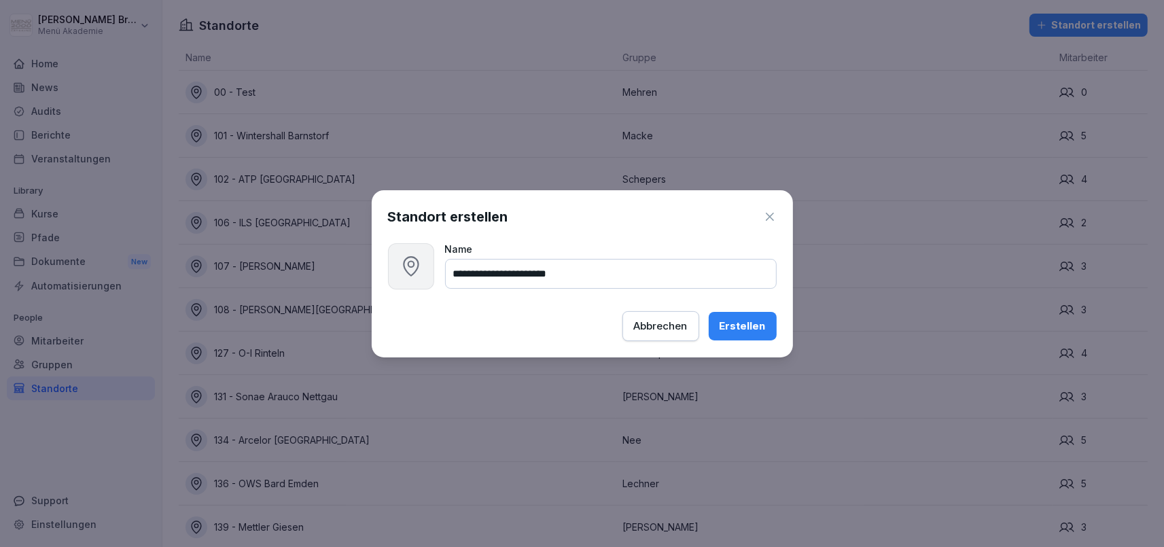
click at [462, 273] on input "**********" at bounding box center [610, 274] width 331 height 30
type input "**********"
click at [744, 325] on div "Erstellen" at bounding box center [742, 326] width 46 height 15
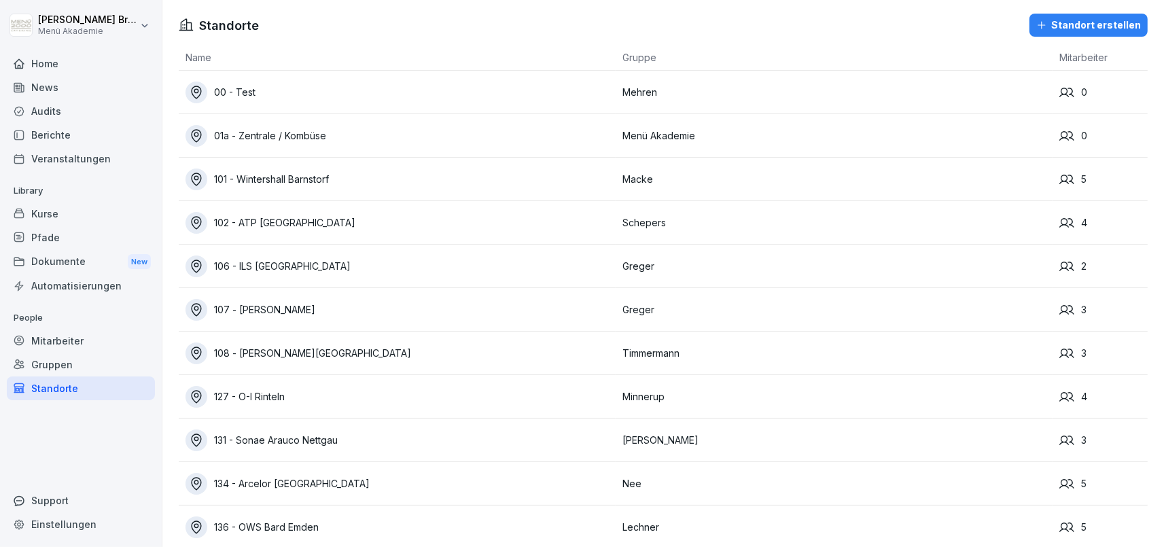
click at [1046, 26] on icon "button" at bounding box center [1041, 25] width 11 height 11
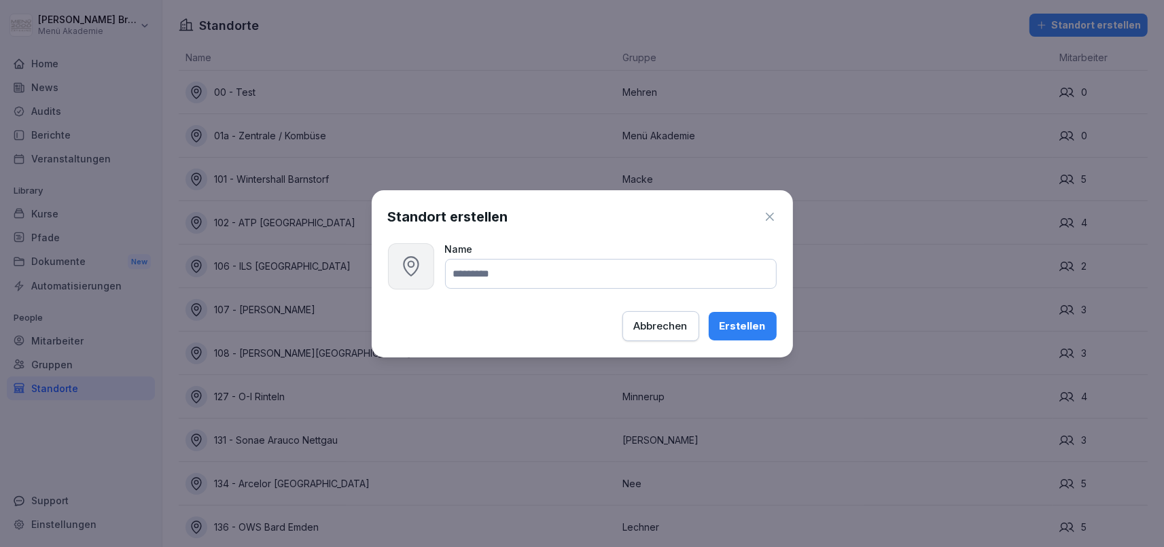
click at [558, 266] on input at bounding box center [610, 274] width 331 height 30
type input "**********"
click at [736, 319] on div "Erstellen" at bounding box center [742, 326] width 46 height 15
